Goal: Task Accomplishment & Management: Use online tool/utility

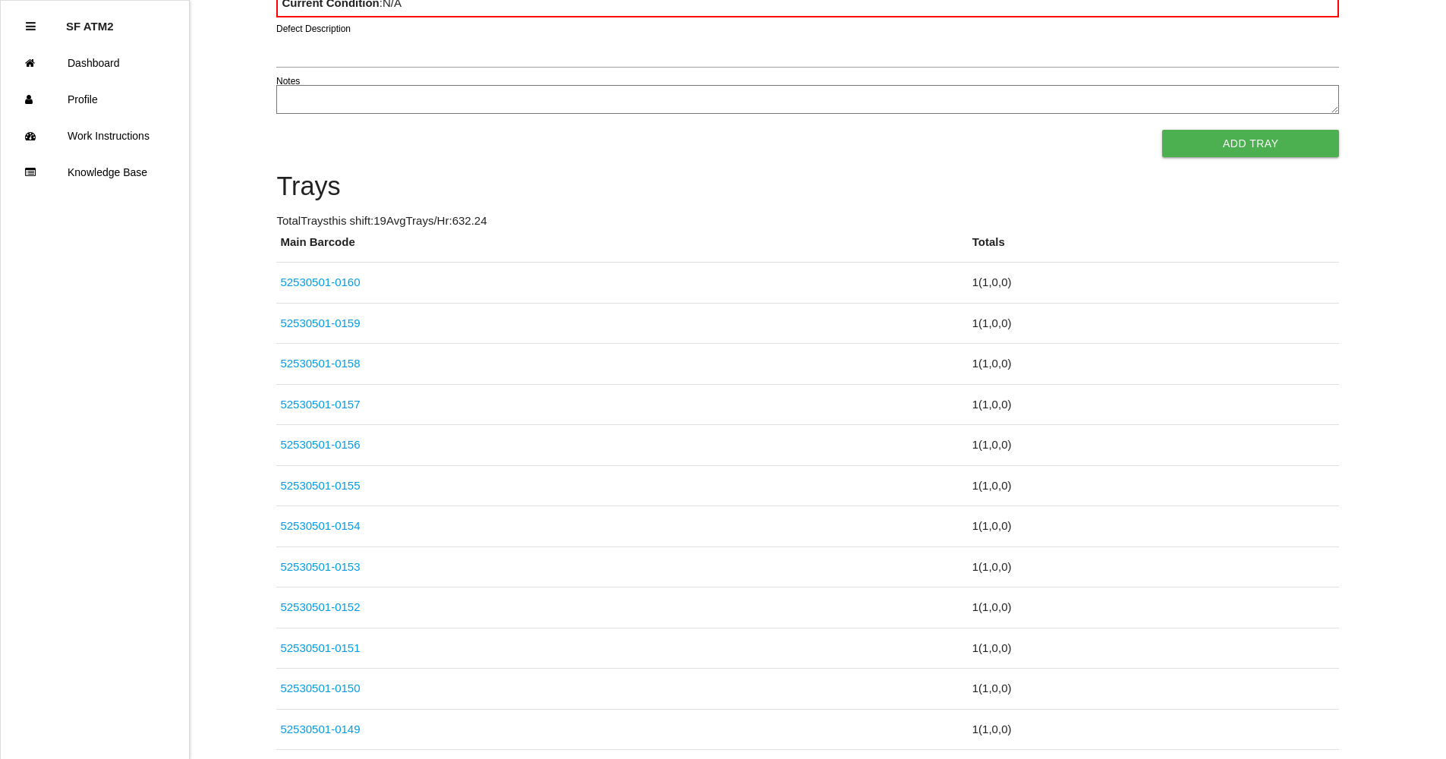
scroll to position [304, 0]
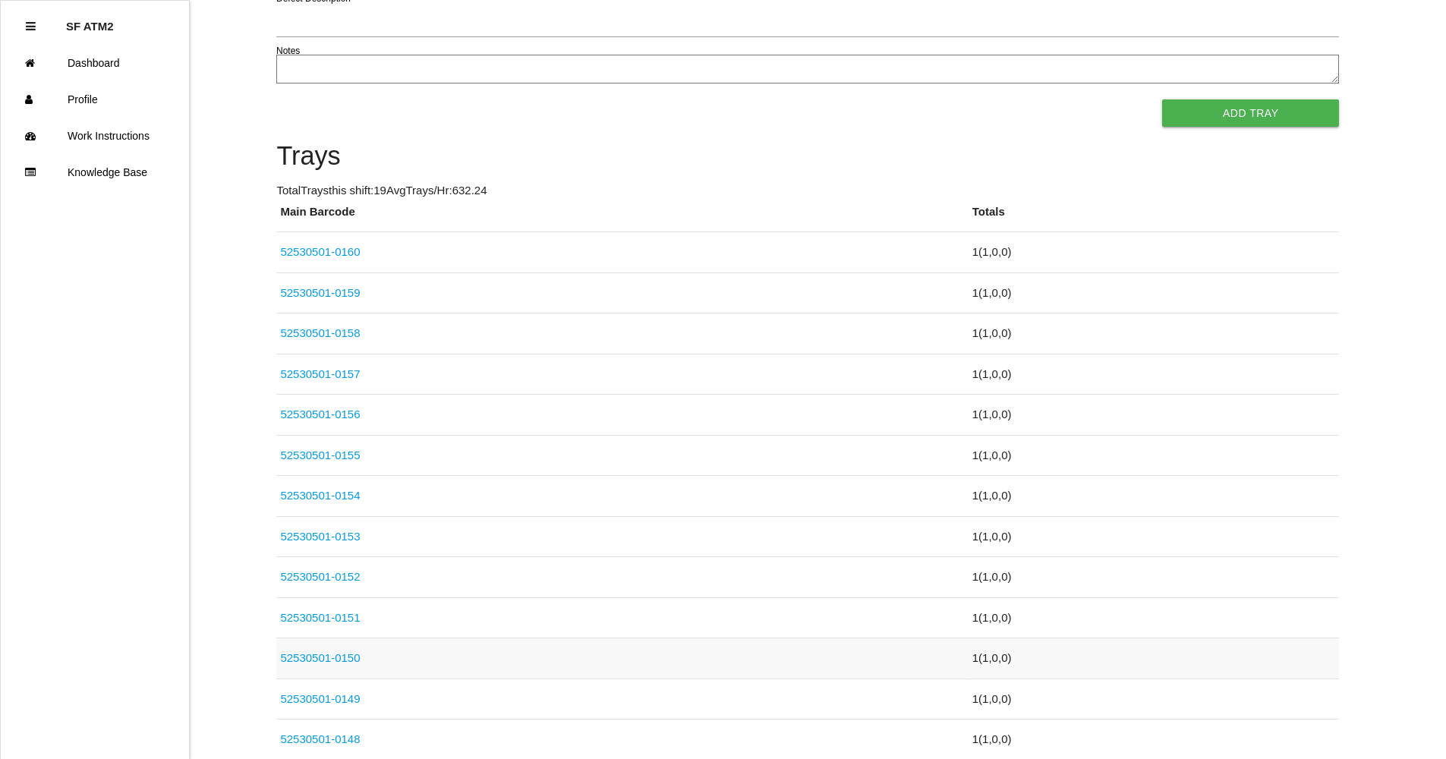
click at [316, 654] on link "52530501-0150" at bounding box center [320, 657] width 80 height 13
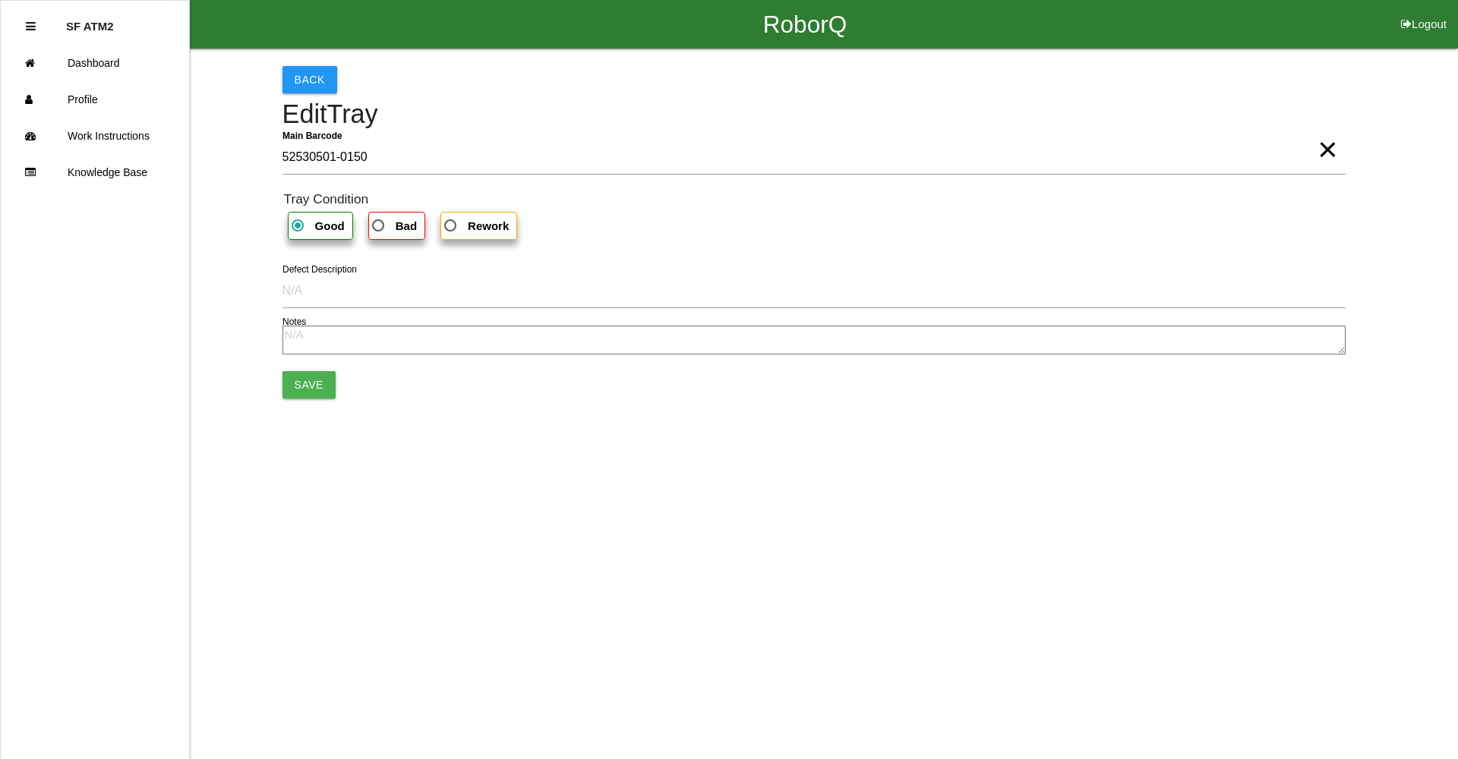
click at [377, 233] on span "Bad" at bounding box center [393, 225] width 48 height 19
click at [377, 226] on input "Bad" at bounding box center [374, 221] width 10 height 10
radio input "true"
click at [301, 347] on textarea at bounding box center [813, 340] width 1063 height 29
type textarea "cold"
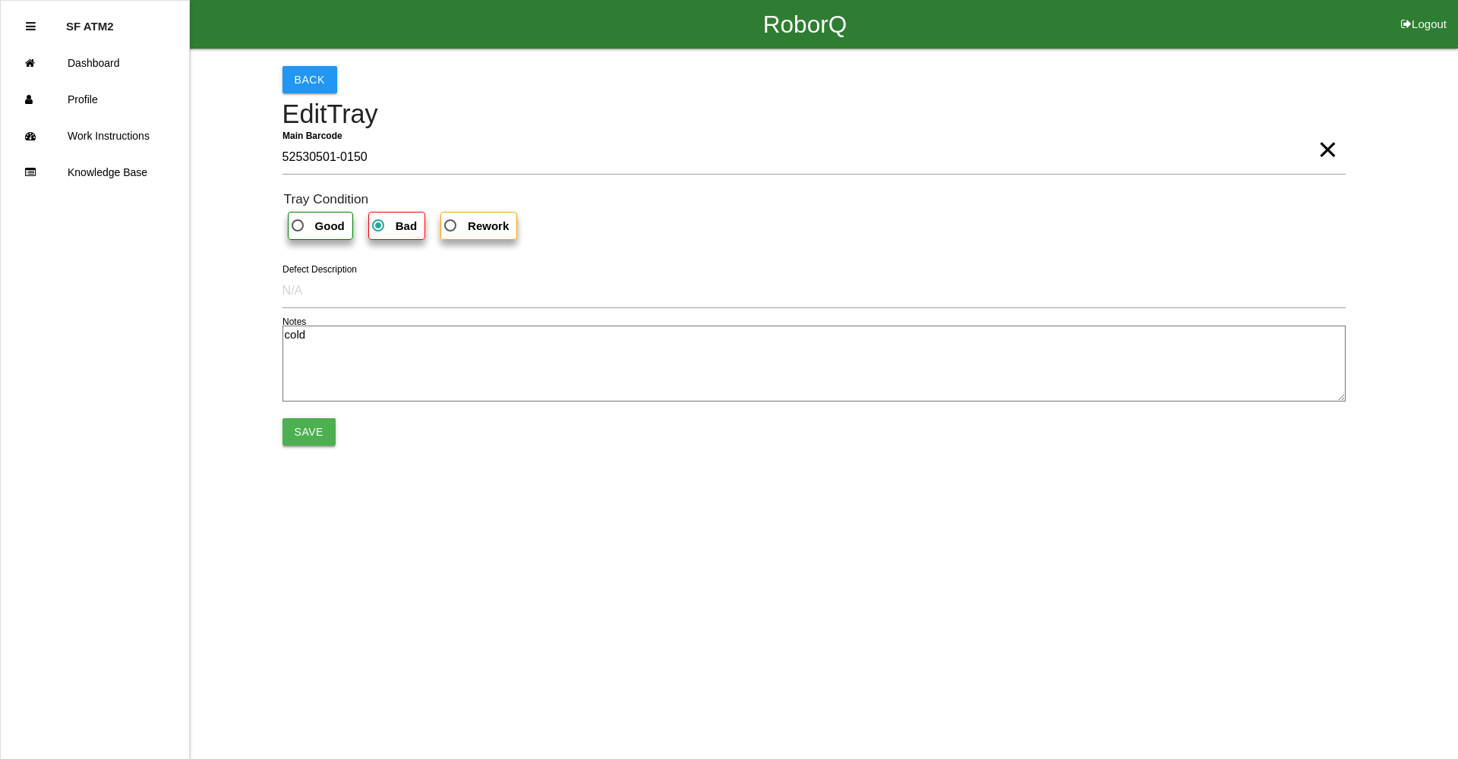
click at [318, 425] on button "Save" at bounding box center [308, 431] width 53 height 27
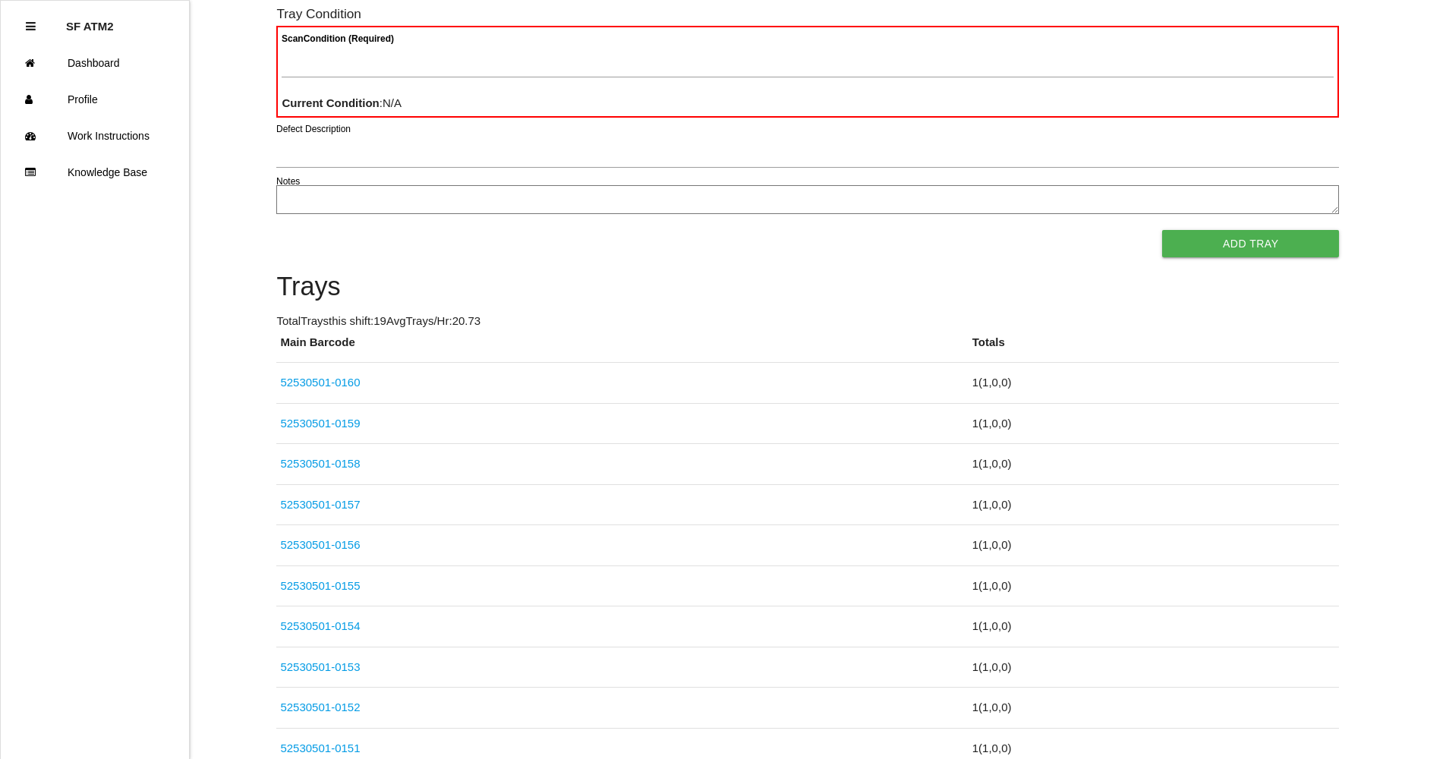
scroll to position [182, 0]
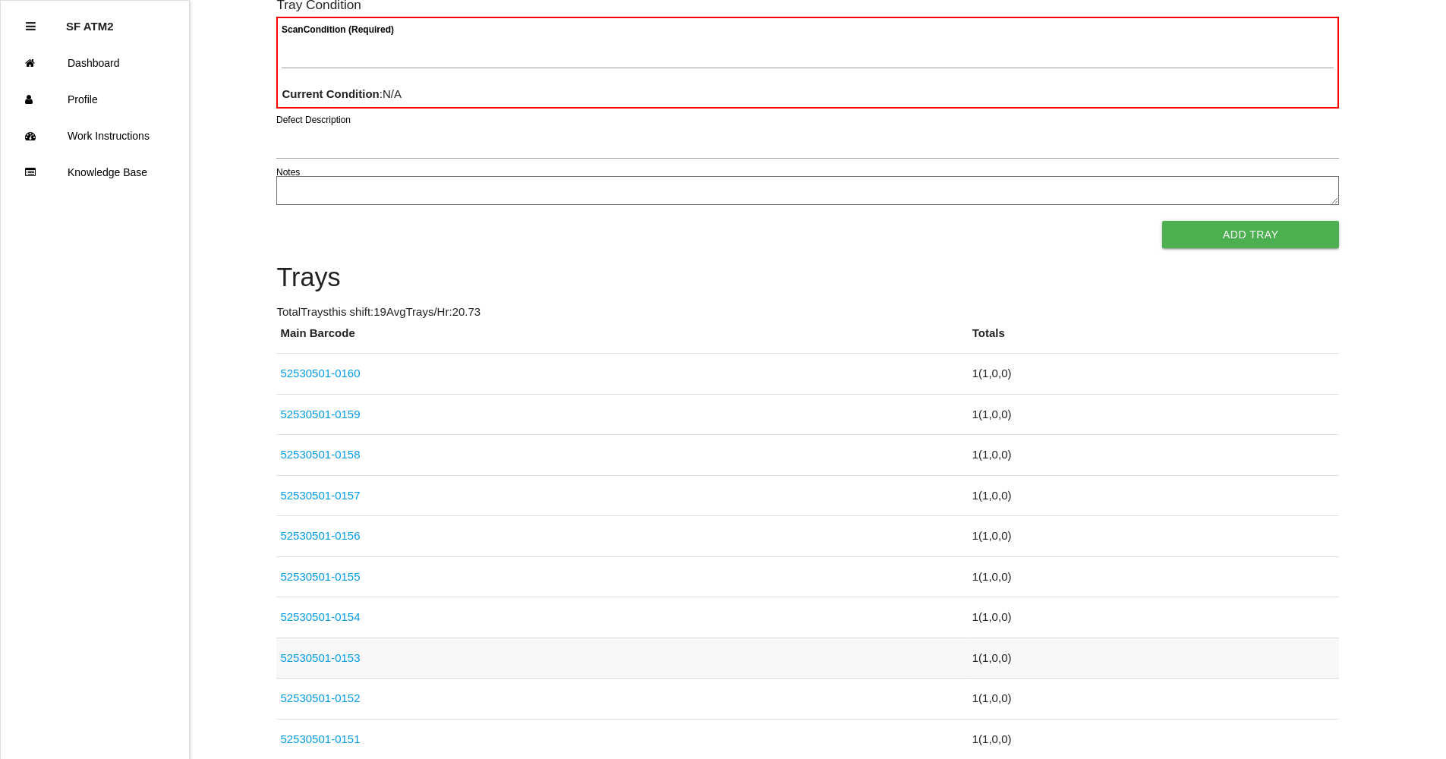
click at [342, 659] on link "52530501-0153" at bounding box center [320, 657] width 80 height 13
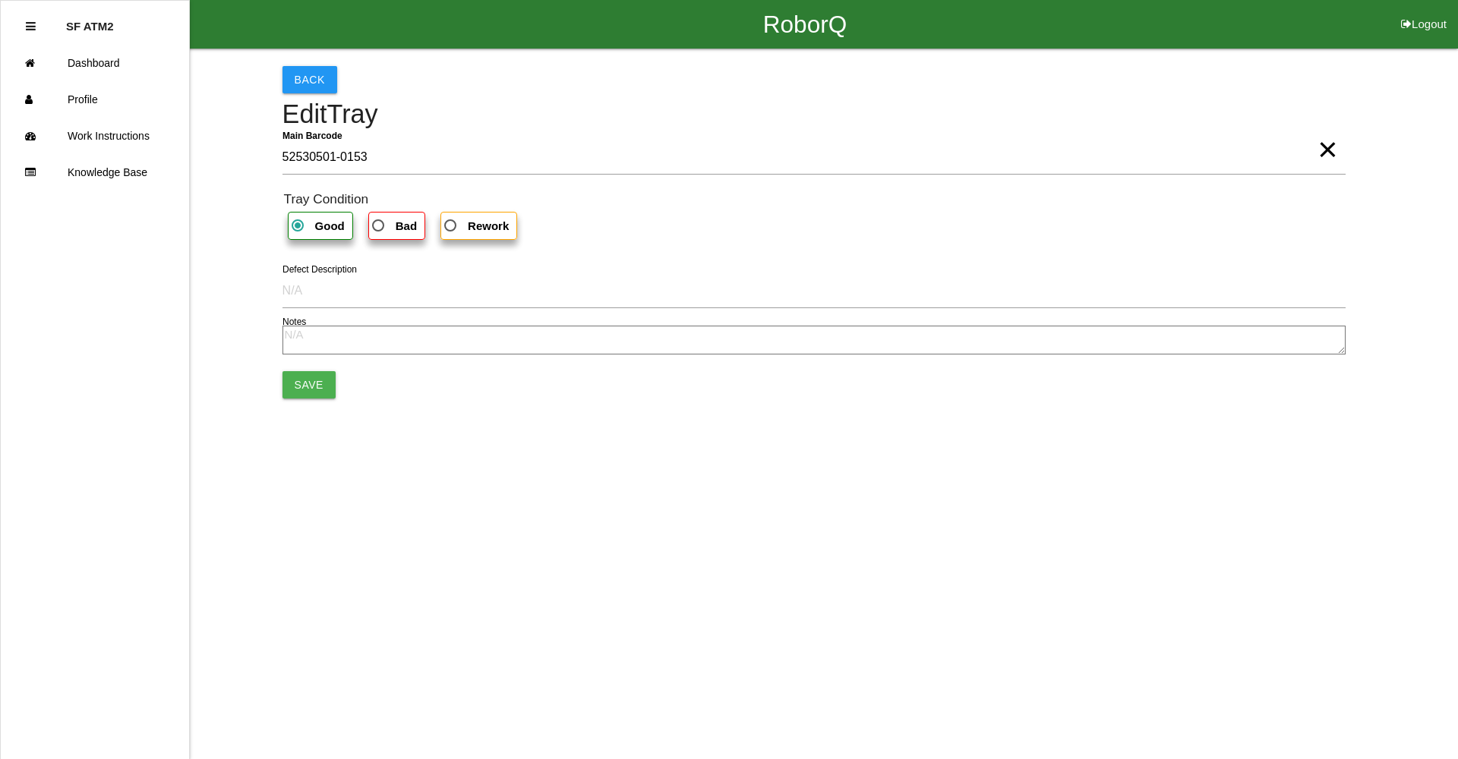
click at [390, 229] on span "Bad" at bounding box center [393, 225] width 48 height 19
click at [379, 226] on input "Bad" at bounding box center [374, 221] width 10 height 10
radio input "true"
click at [331, 347] on textarea at bounding box center [813, 340] width 1063 height 29
type textarea "cold"
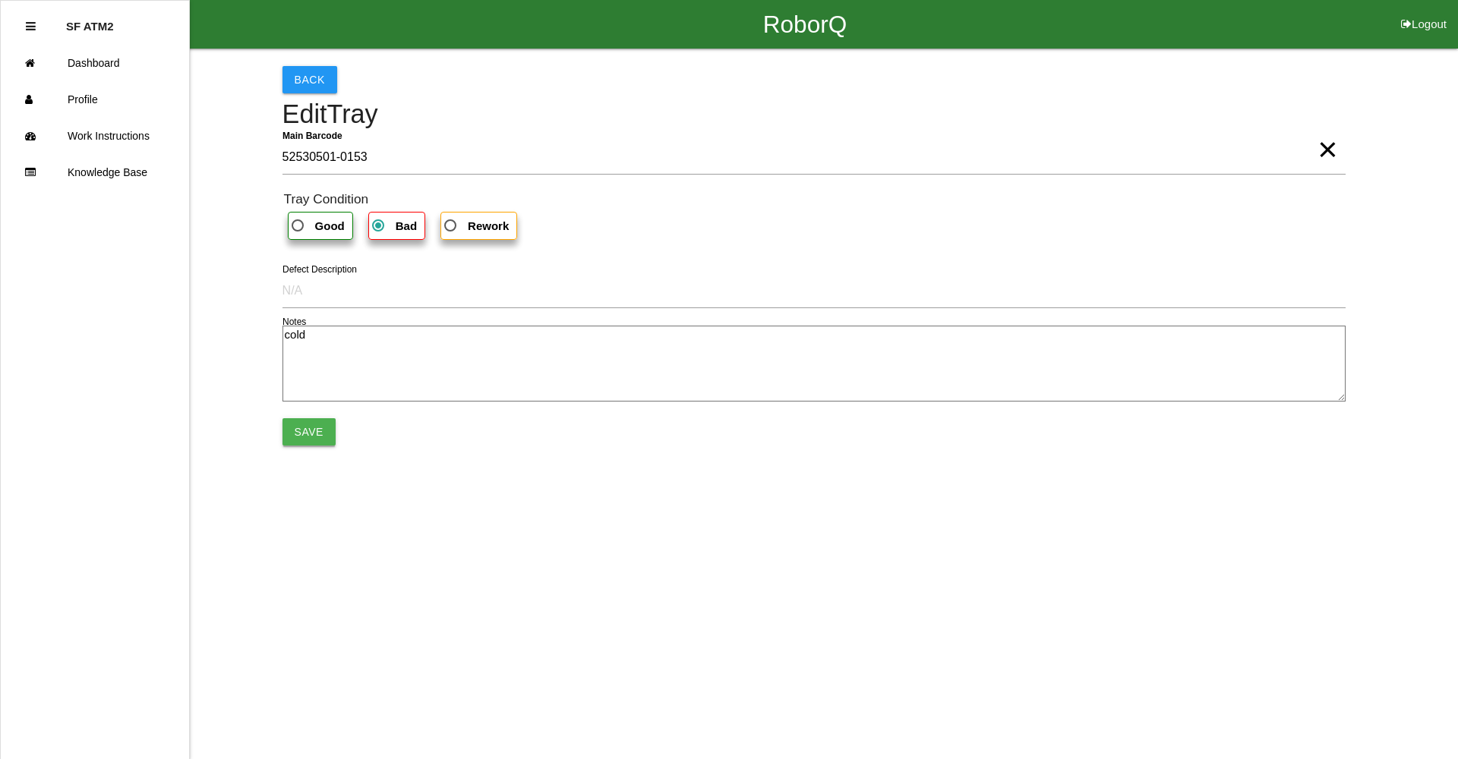
click at [296, 431] on button "Save" at bounding box center [308, 431] width 53 height 27
